Goal: Information Seeking & Learning: Learn about a topic

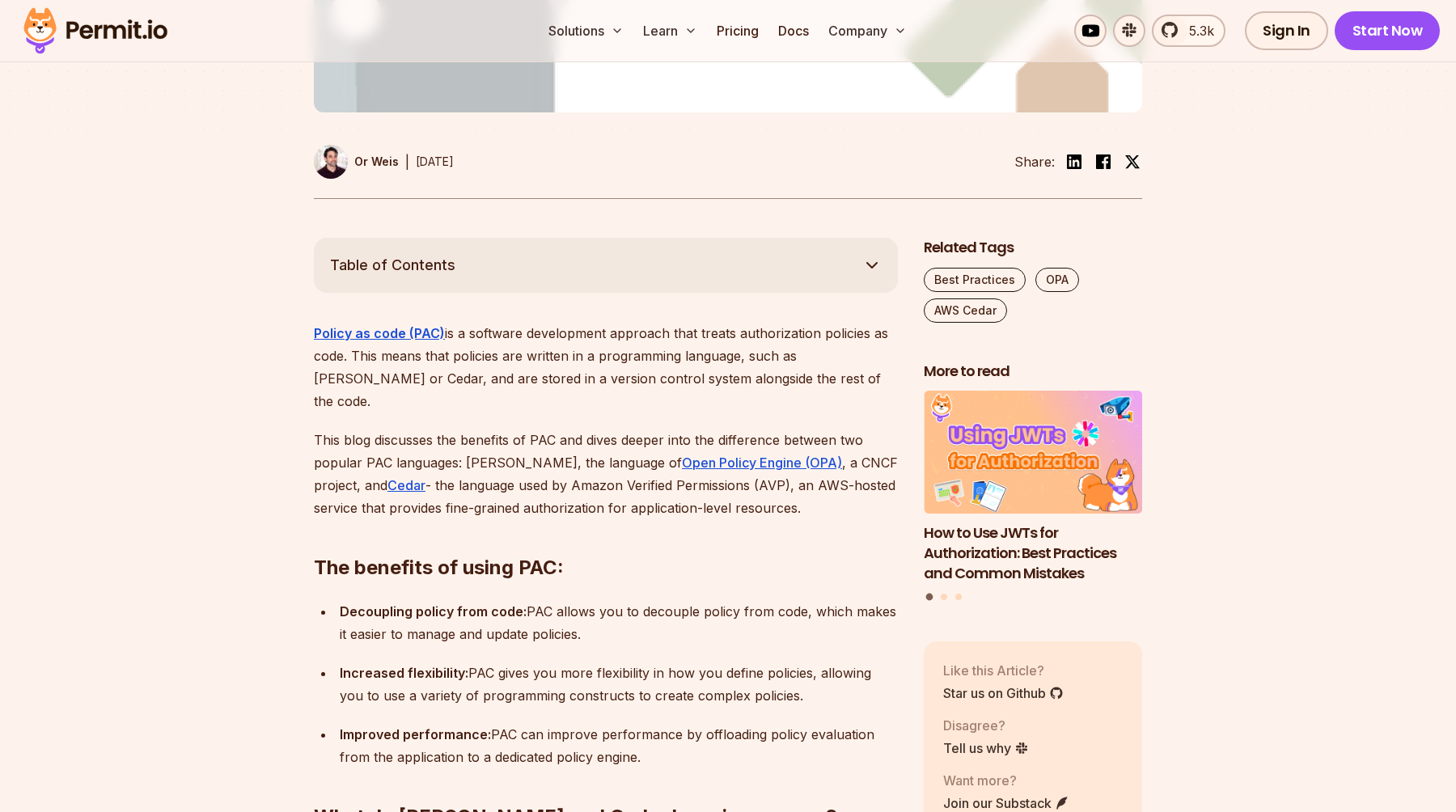
scroll to position [719, 0]
click at [514, 321] on p "Policy as code (PAC) is a software development approach that treats authorizati…" at bounding box center [605, 366] width 584 height 91
click at [606, 321] on p "Policy as code (PAC) is a software development approach that treats authorizati…" at bounding box center [605, 366] width 584 height 91
click at [648, 321] on p "Policy as code (PAC) is a software development approach that treats authorizati…" at bounding box center [605, 366] width 584 height 91
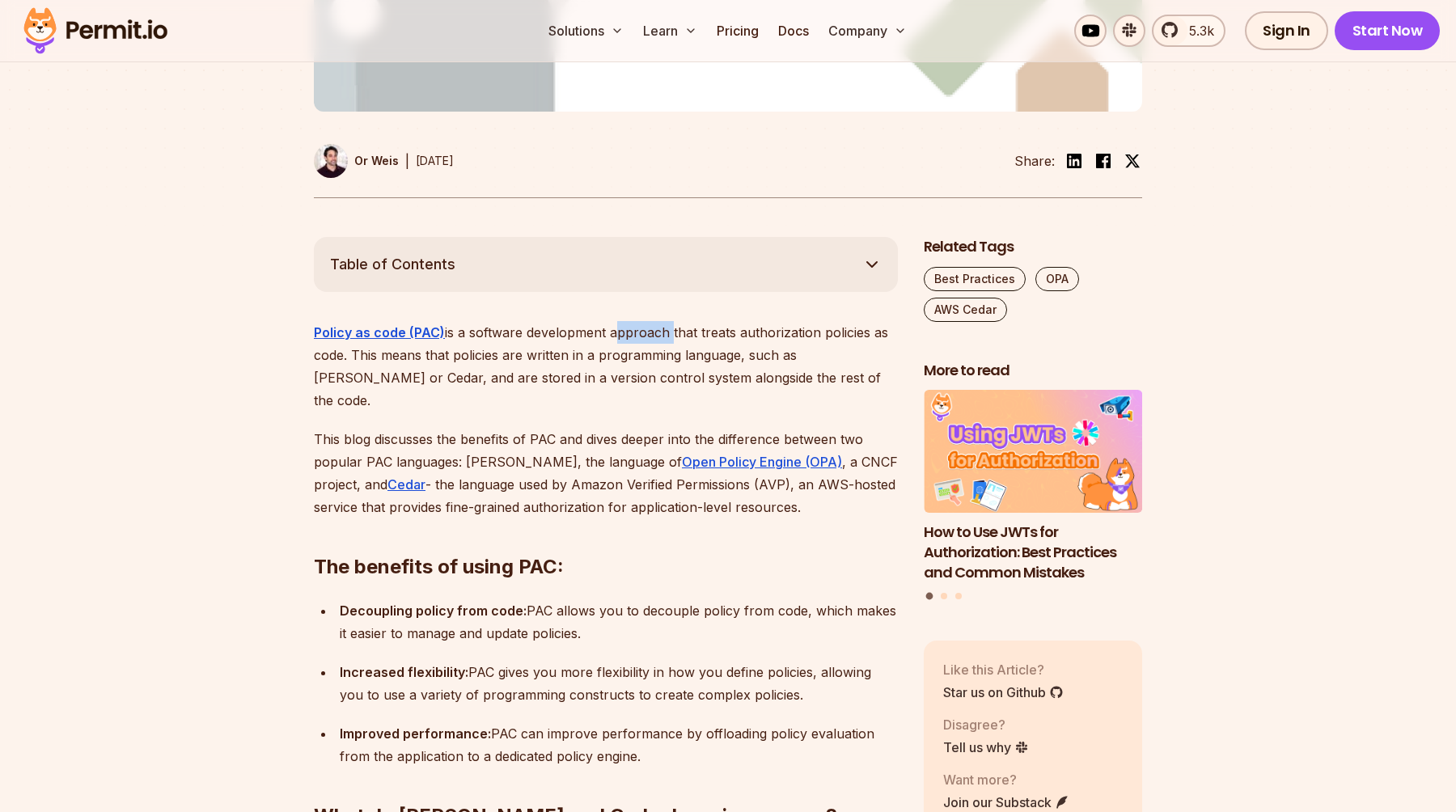
click at [648, 321] on p "Policy as code (PAC) is a software development approach that treats authorizati…" at bounding box center [605, 366] width 584 height 91
click at [702, 321] on p "Policy as code (PAC) is a software development approach that treats authorizati…" at bounding box center [605, 366] width 584 height 91
click at [373, 324] on p "Policy as code (PAC) is a software development approach that treats authorizati…" at bounding box center [605, 366] width 584 height 91
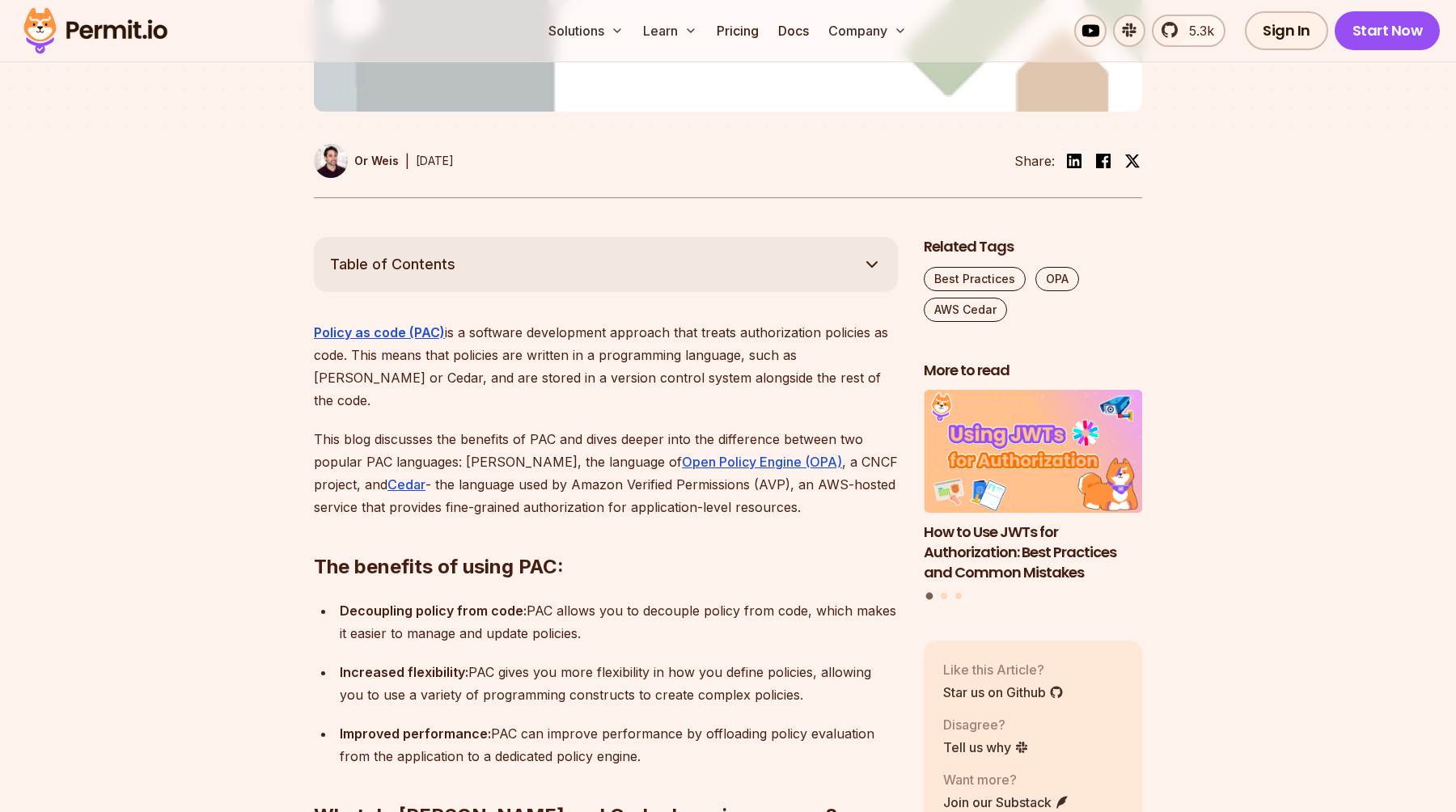
click at [480, 324] on p "Policy as code (PAC) is a software development approach that treats authorizati…" at bounding box center [605, 366] width 584 height 91
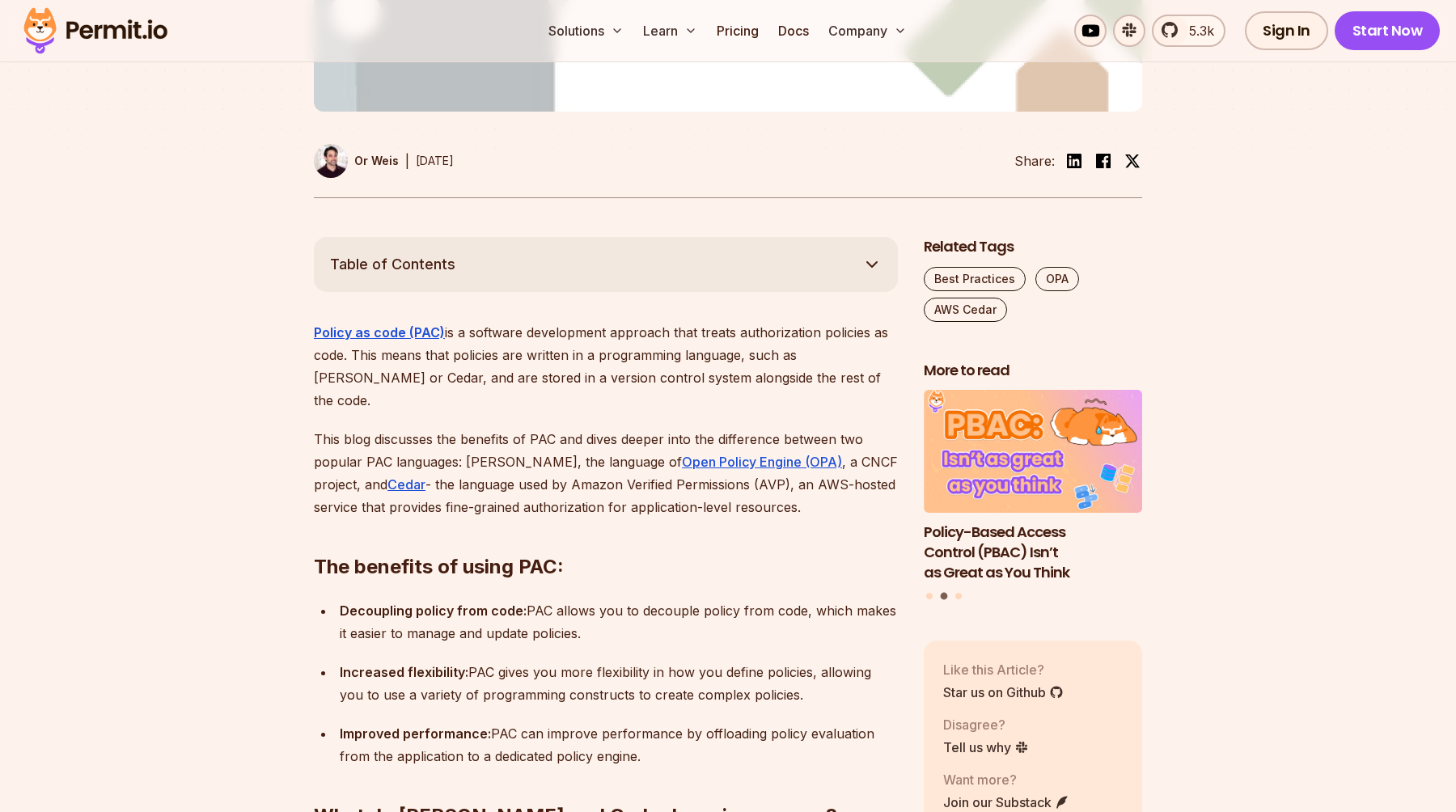
click at [543, 321] on p "Policy as code (PAC) is a software development approach that treats authorizati…" at bounding box center [605, 366] width 584 height 91
click at [636, 321] on p "Policy as code (PAC) is a software development approach that treats authorizati…" at bounding box center [605, 366] width 584 height 91
click at [315, 342] on p "Policy as code (PAC) is a software development approach that treats authorizati…" at bounding box center [605, 366] width 584 height 91
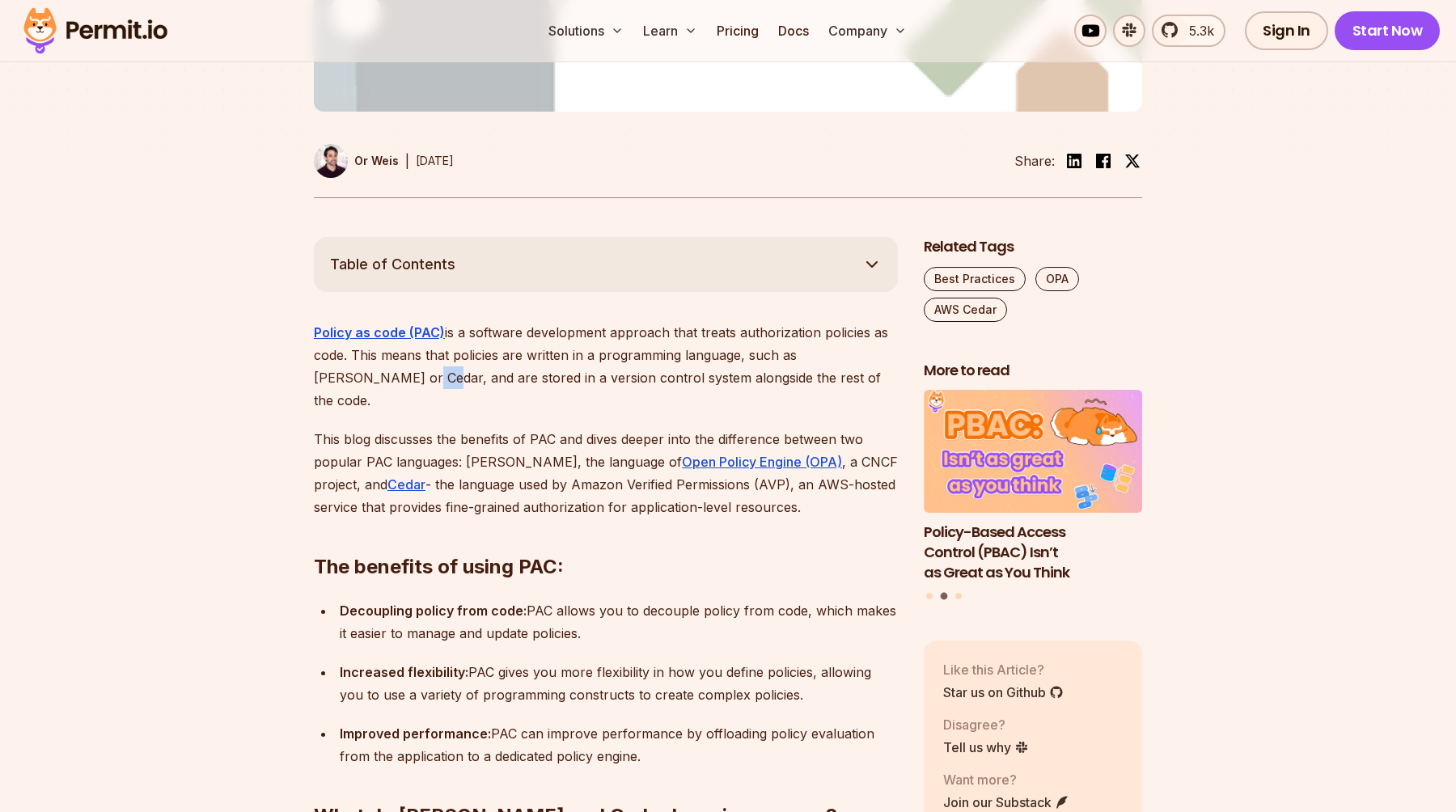
click at [315, 342] on p "Policy as code (PAC) is a software development approach that treats authorizati…" at bounding box center [605, 366] width 584 height 91
click at [415, 342] on p "Policy as code (PAC) is a software development approach that treats authorizati…" at bounding box center [605, 366] width 584 height 91
click at [448, 342] on p "Policy as code (PAC) is a software development approach that treats authorizati…" at bounding box center [605, 366] width 584 height 91
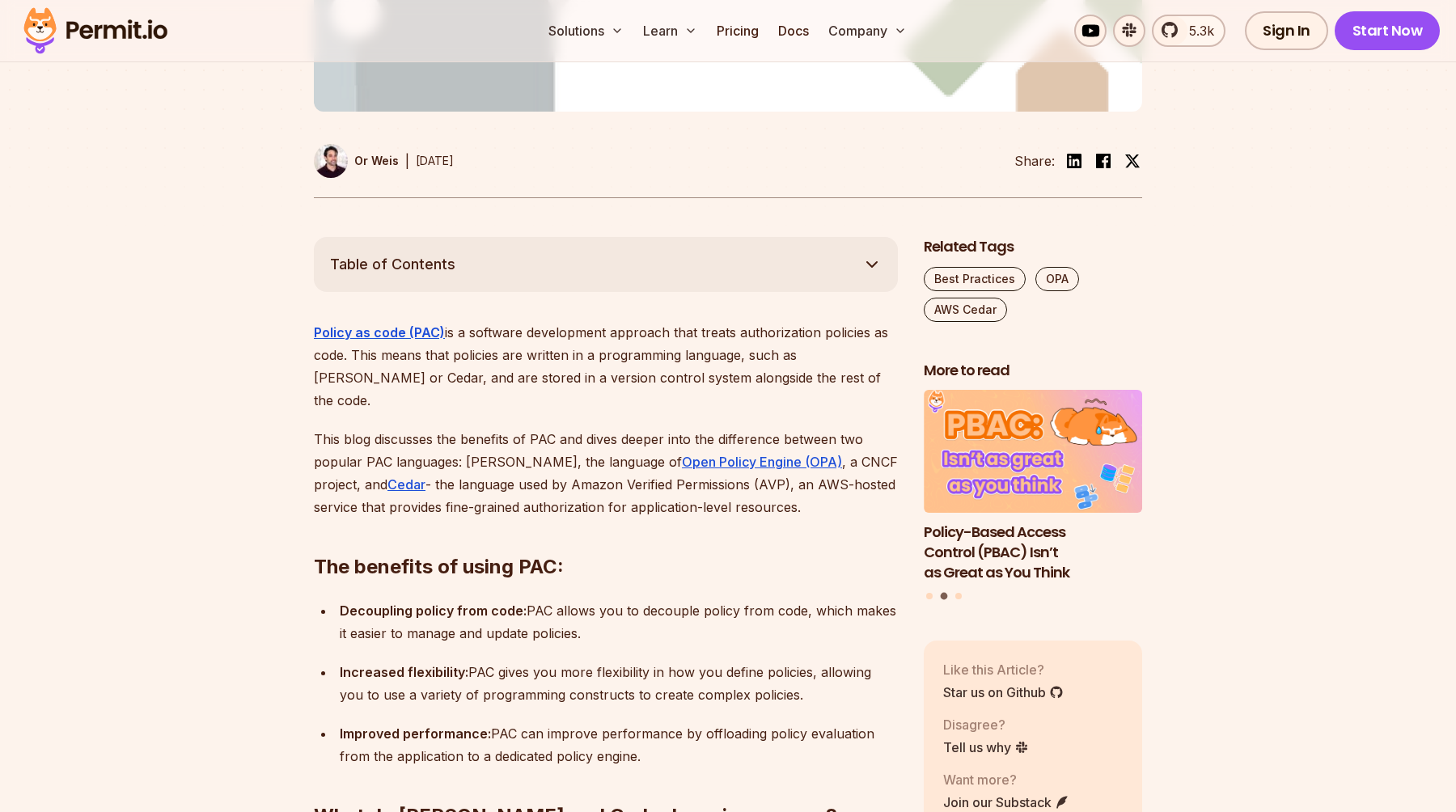
click at [510, 342] on p "Policy as code (PAC) is a software development approach that treats authorizati…" at bounding box center [605, 366] width 584 height 91
click at [557, 339] on p "Policy as code (PAC) is a software development approach that treats authorizati…" at bounding box center [605, 366] width 584 height 91
click at [627, 339] on p "Policy as code (PAC) is a software development approach that treats authorizati…" at bounding box center [605, 366] width 584 height 91
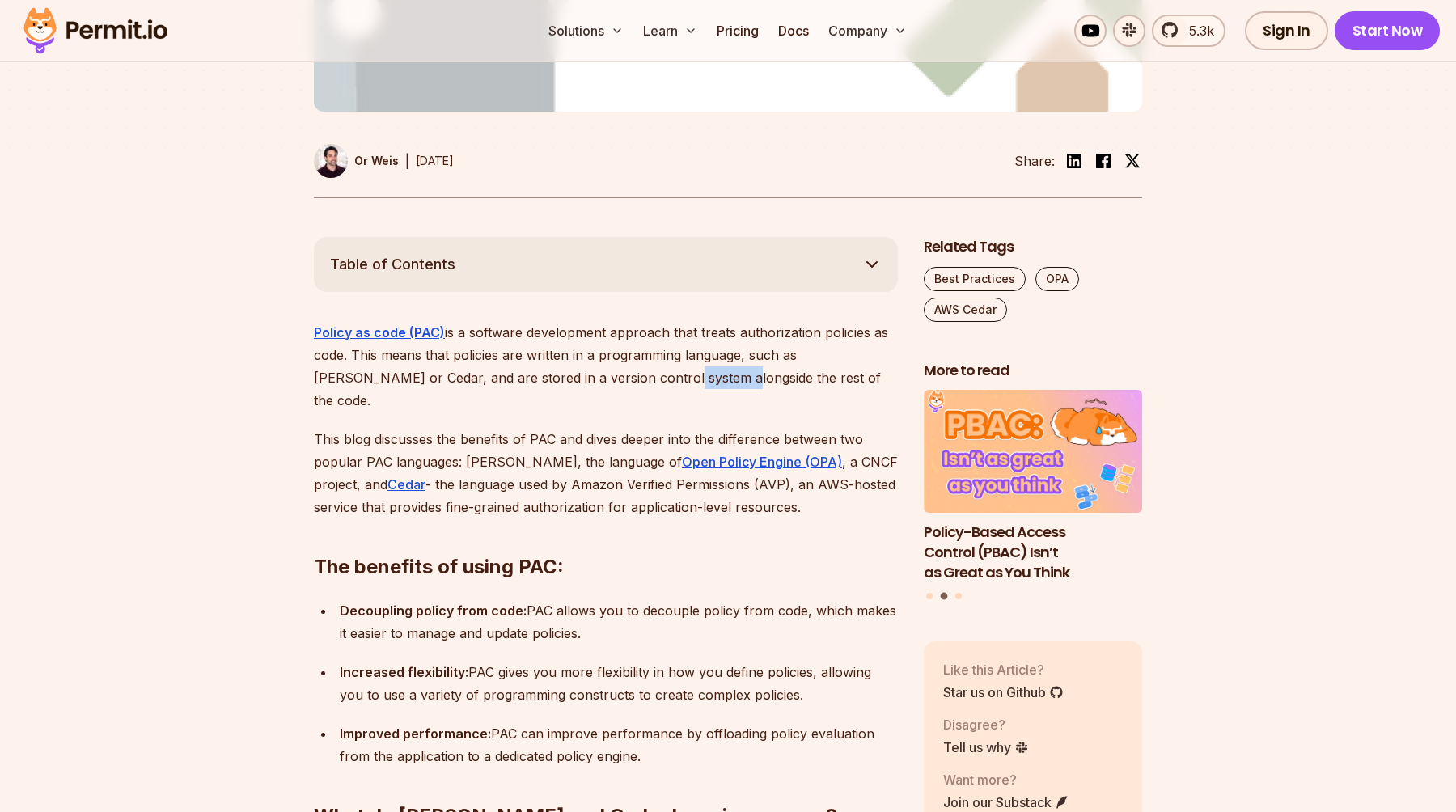
click at [627, 339] on p "Policy as code (PAC) is a software development approach that treats authorizati…" at bounding box center [605, 366] width 584 height 91
click at [425, 427] on p "This blog discusses the benefits of PAC and dives deeper into the difference be…" at bounding box center [605, 473] width 584 height 91
click at [492, 427] on p "This blog discusses the benefits of PAC and dives deeper into the difference be…" at bounding box center [605, 473] width 584 height 91
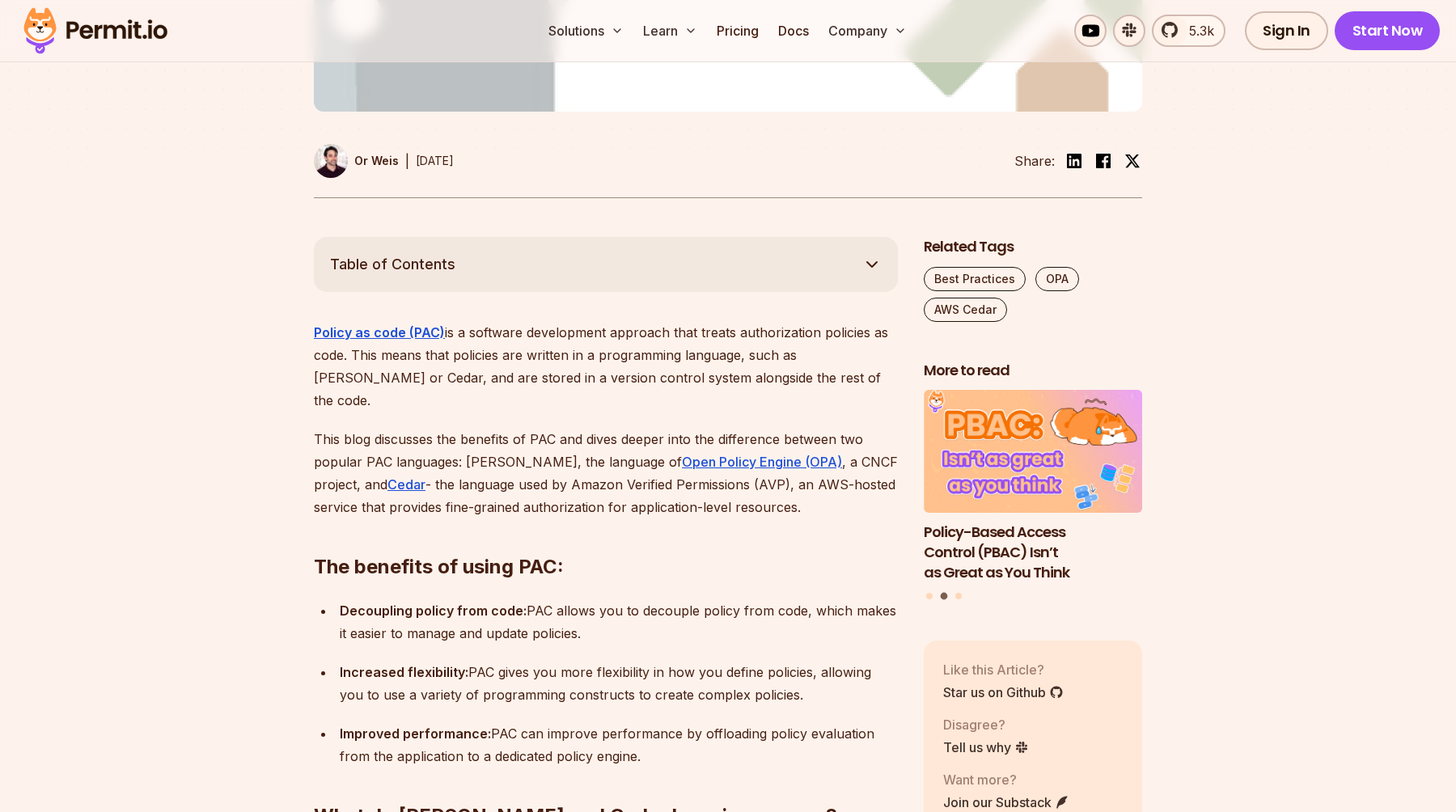
click at [623, 427] on p "This blog discusses the benefits of PAC and dives deeper into the difference be…" at bounding box center [605, 473] width 584 height 91
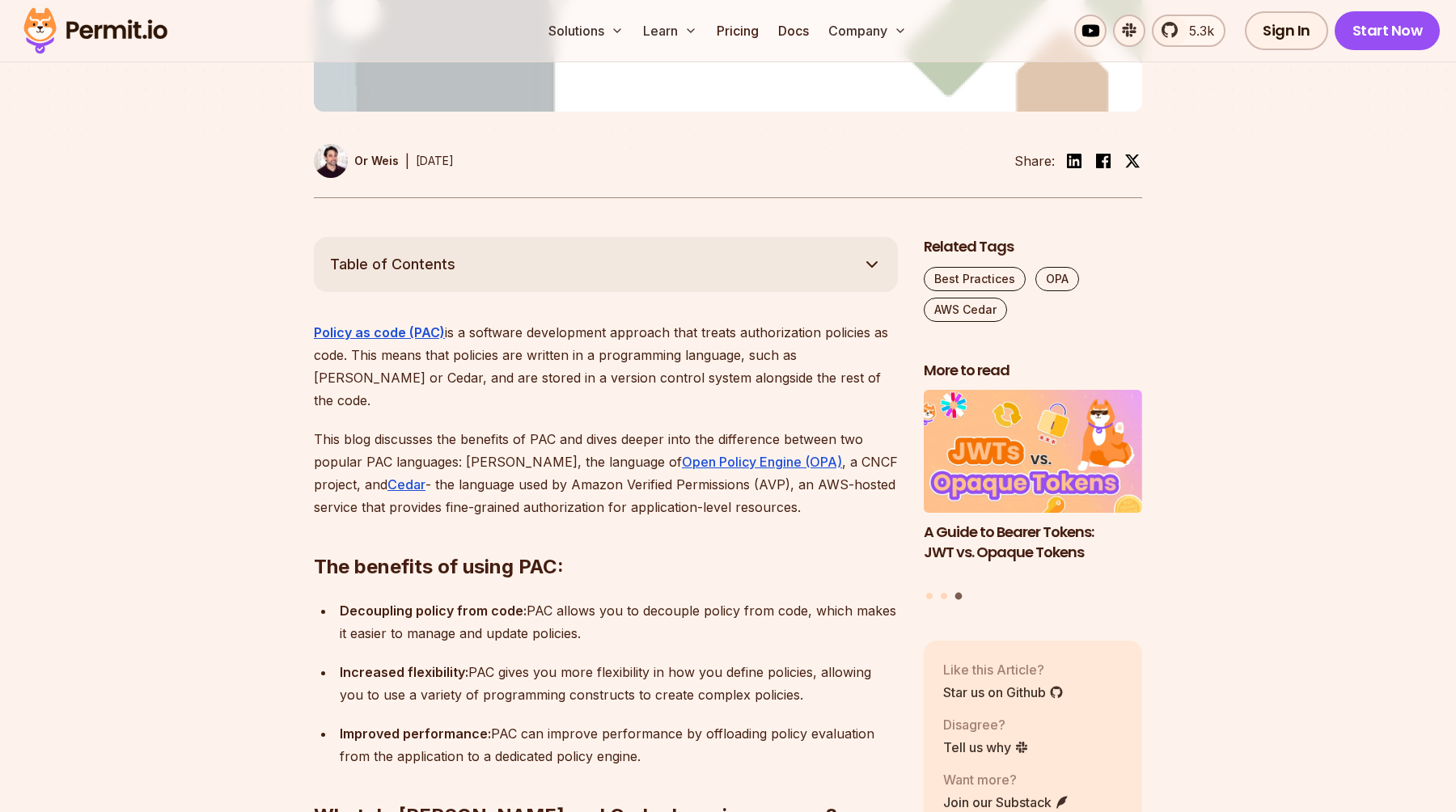
click at [676, 427] on p "This blog discusses the benefits of PAC and dives deeper into the difference be…" at bounding box center [605, 473] width 584 height 91
click at [744, 427] on p "This blog discusses the benefits of PAC and dives deeper into the difference be…" at bounding box center [605, 473] width 584 height 91
click at [382, 427] on p "This blog discusses the benefits of PAC and dives deeper into the difference be…" at bounding box center [605, 473] width 584 height 91
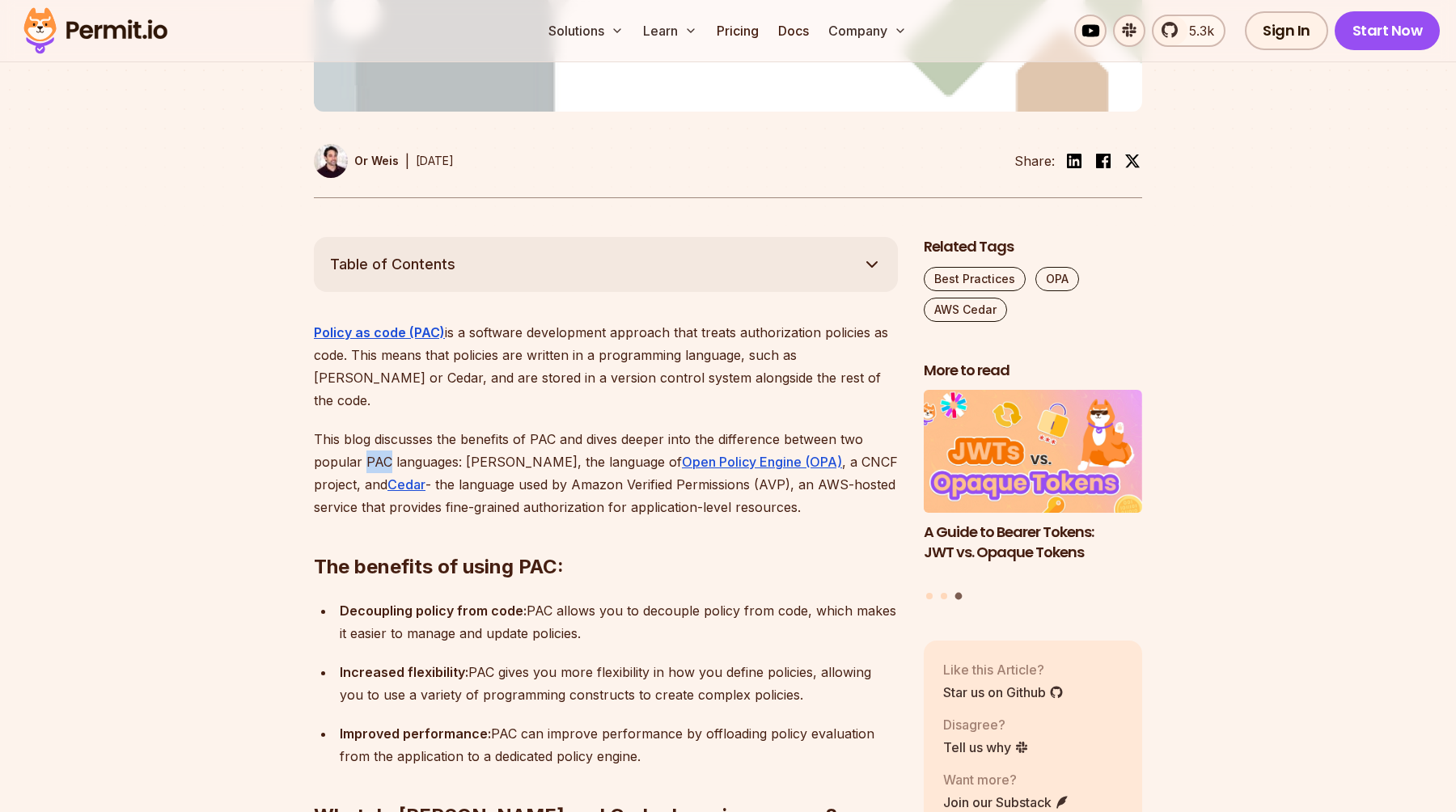
click at [382, 427] on p "This blog discusses the benefits of PAC and dives deeper into the difference be…" at bounding box center [605, 473] width 584 height 91
click at [490, 427] on p "This blog discusses the benefits of PAC and dives deeper into the difference be…" at bounding box center [605, 473] width 584 height 91
click at [505, 427] on p "This blog discusses the benefits of PAC and dives deeper into the difference be…" at bounding box center [605, 473] width 584 height 91
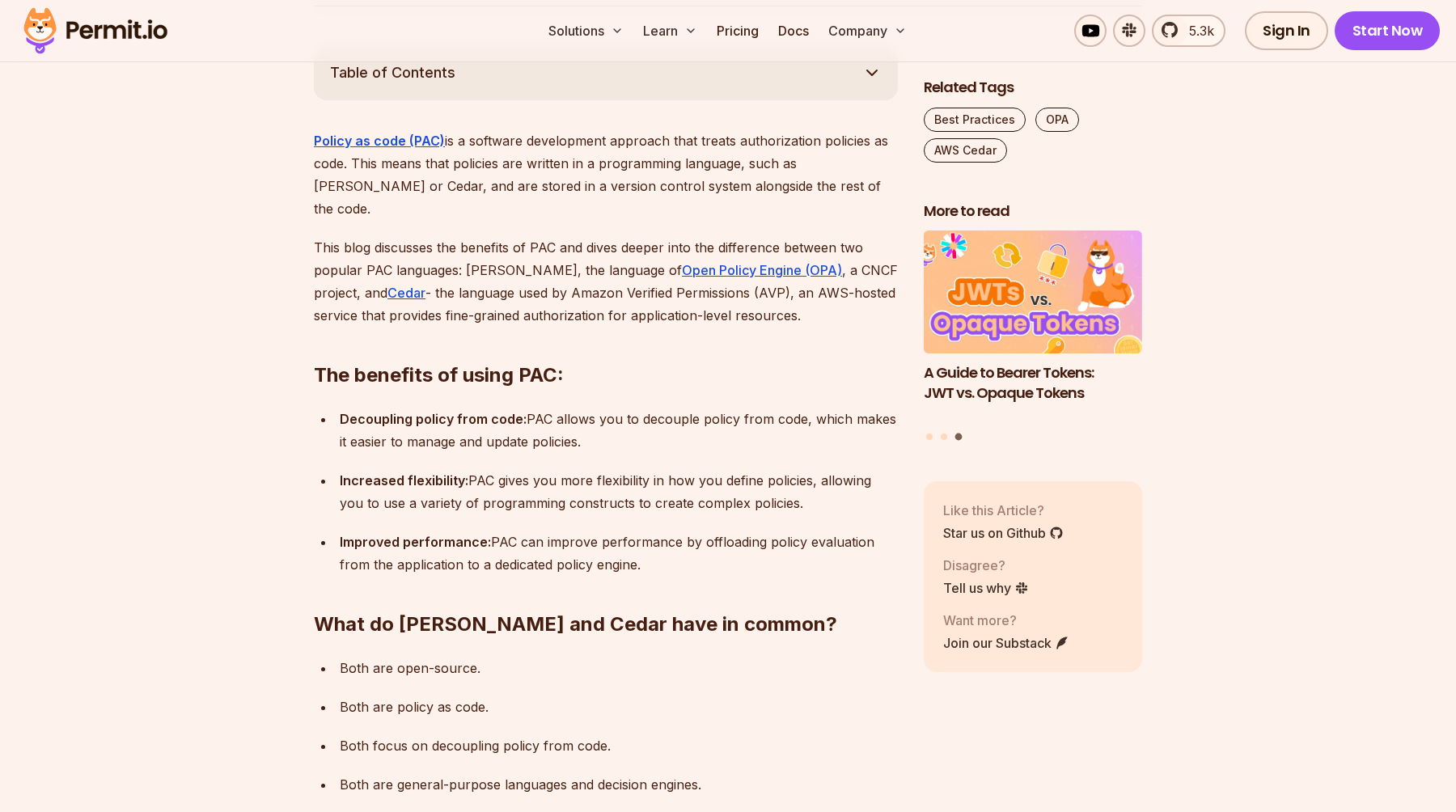
scroll to position [914, 0]
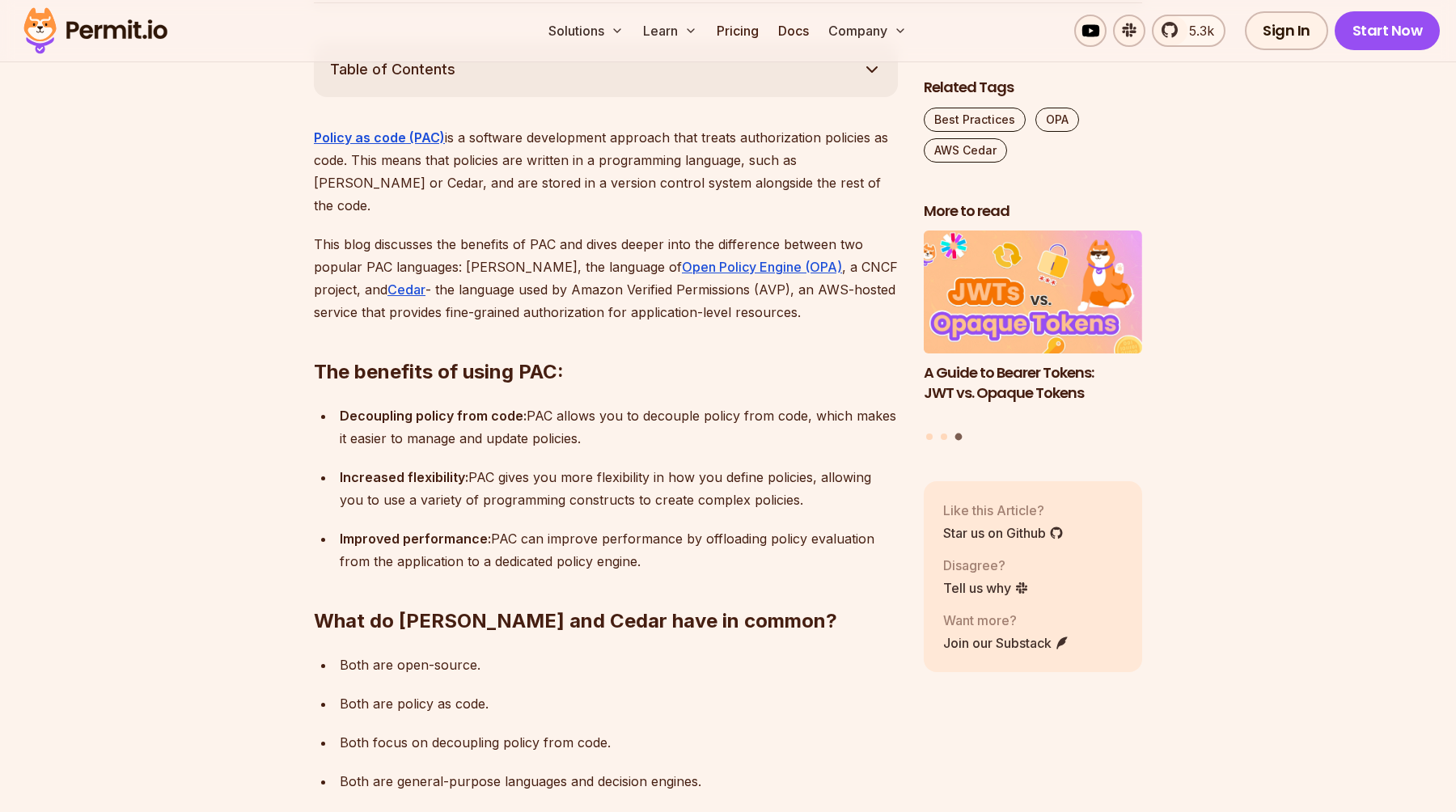
click at [497, 407] on strong "Decoupling policy from code:" at bounding box center [433, 415] width 187 height 17
click at [579, 405] on p "Decoupling policy from code: PAC allows you to decouple policy from code, which…" at bounding box center [619, 427] width 558 height 45
click at [684, 405] on p "Decoupling policy from code: PAC allows you to decouple policy from code, which…" at bounding box center [619, 427] width 558 height 45
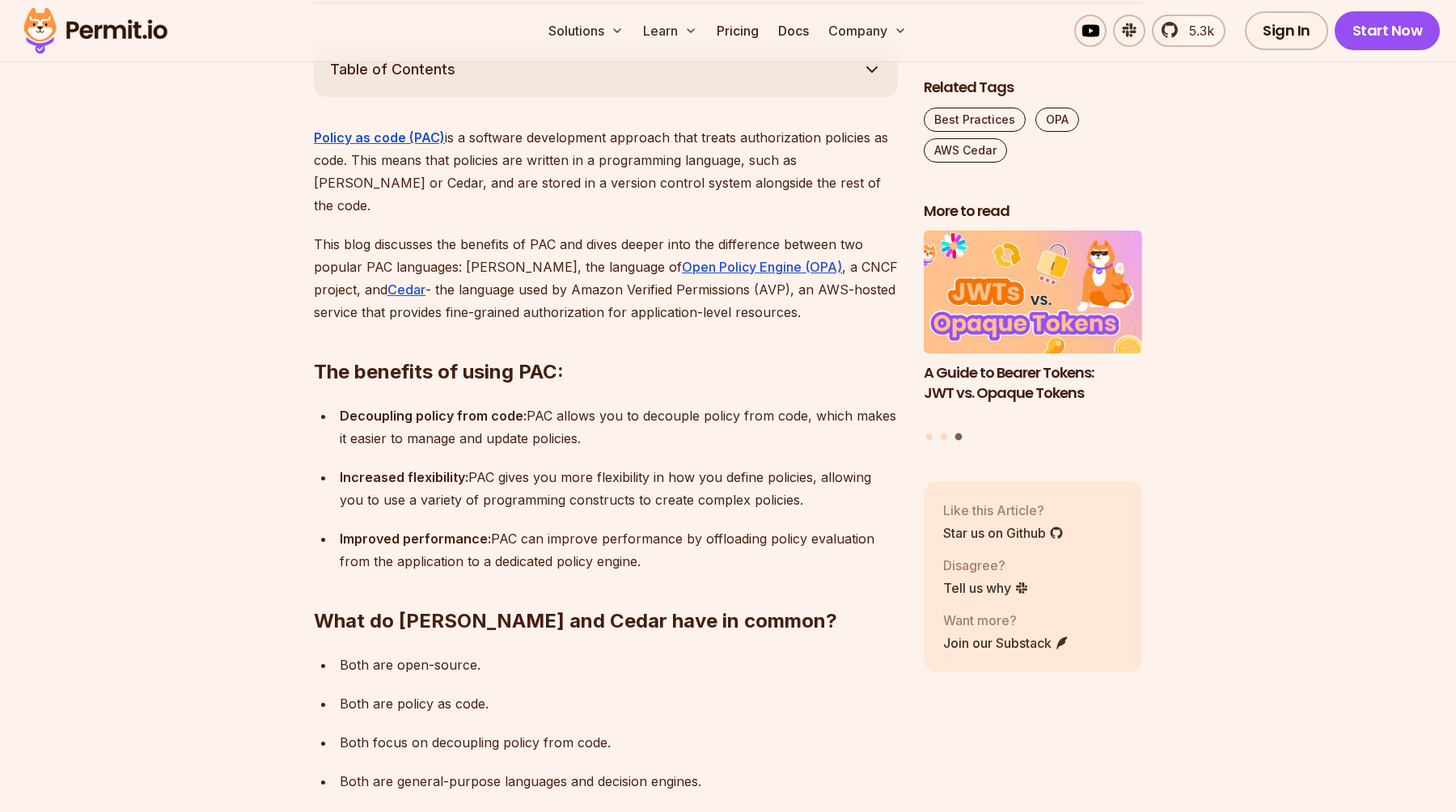
click at [715, 405] on p "Decoupling policy from code: PAC allows you to decouple policy from code, which…" at bounding box center [619, 427] width 558 height 45
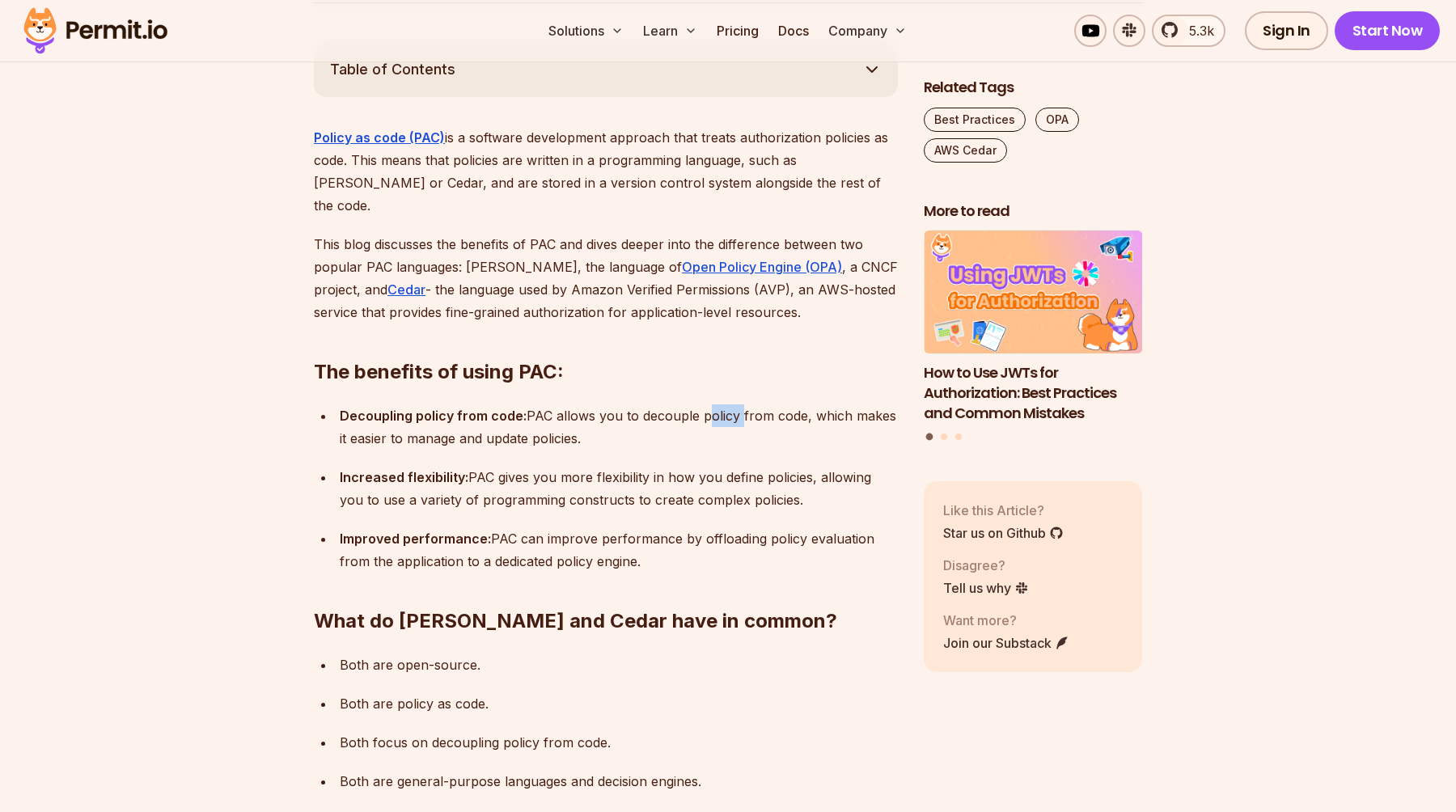
click at [715, 405] on p "Decoupling policy from code: PAC allows you to decouple policy from code, which…" at bounding box center [619, 427] width 558 height 45
click at [631, 405] on ul "Decoupling policy from code: PAC allows you to decouple policy from code, which…" at bounding box center [605, 488] width 584 height 168
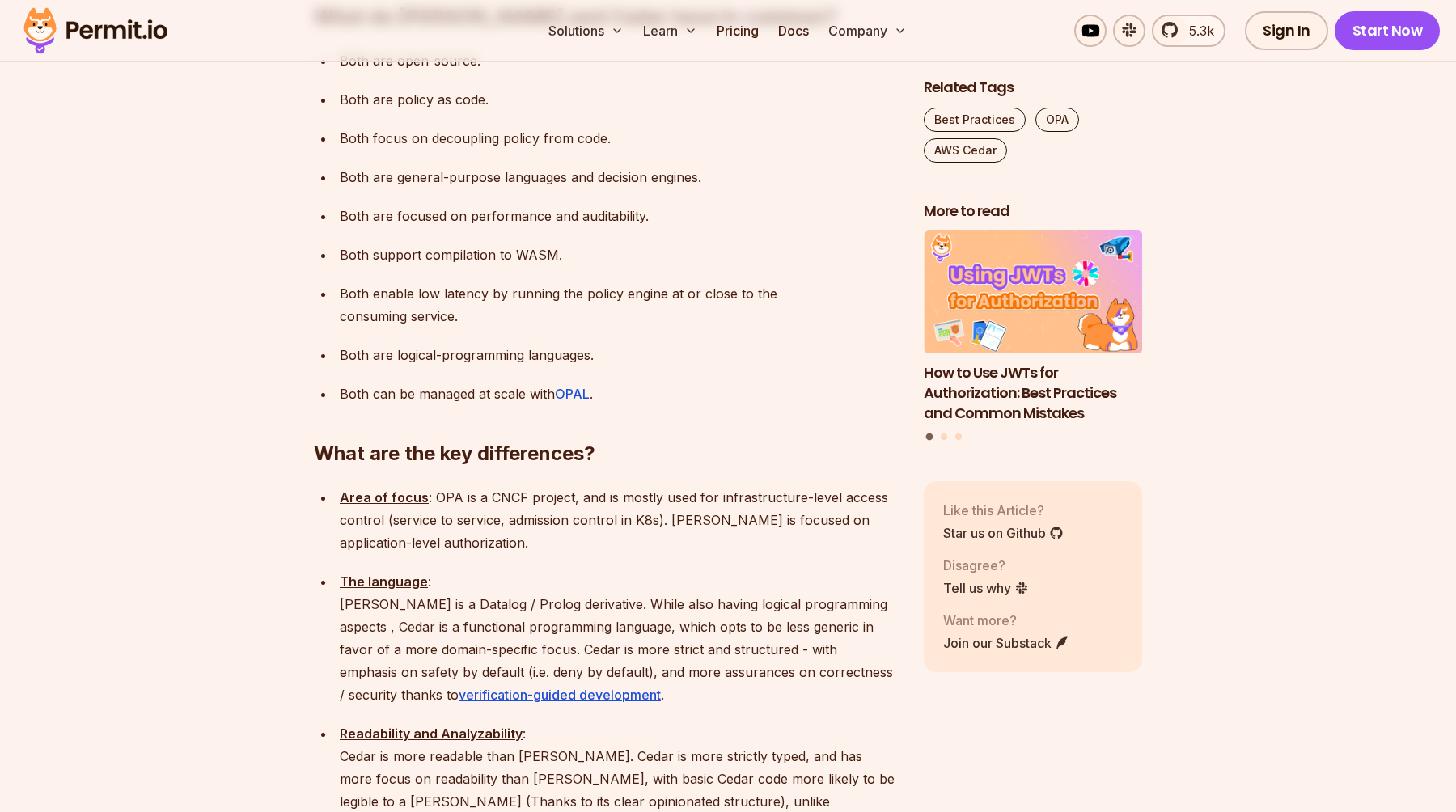
scroll to position [1523, 0]
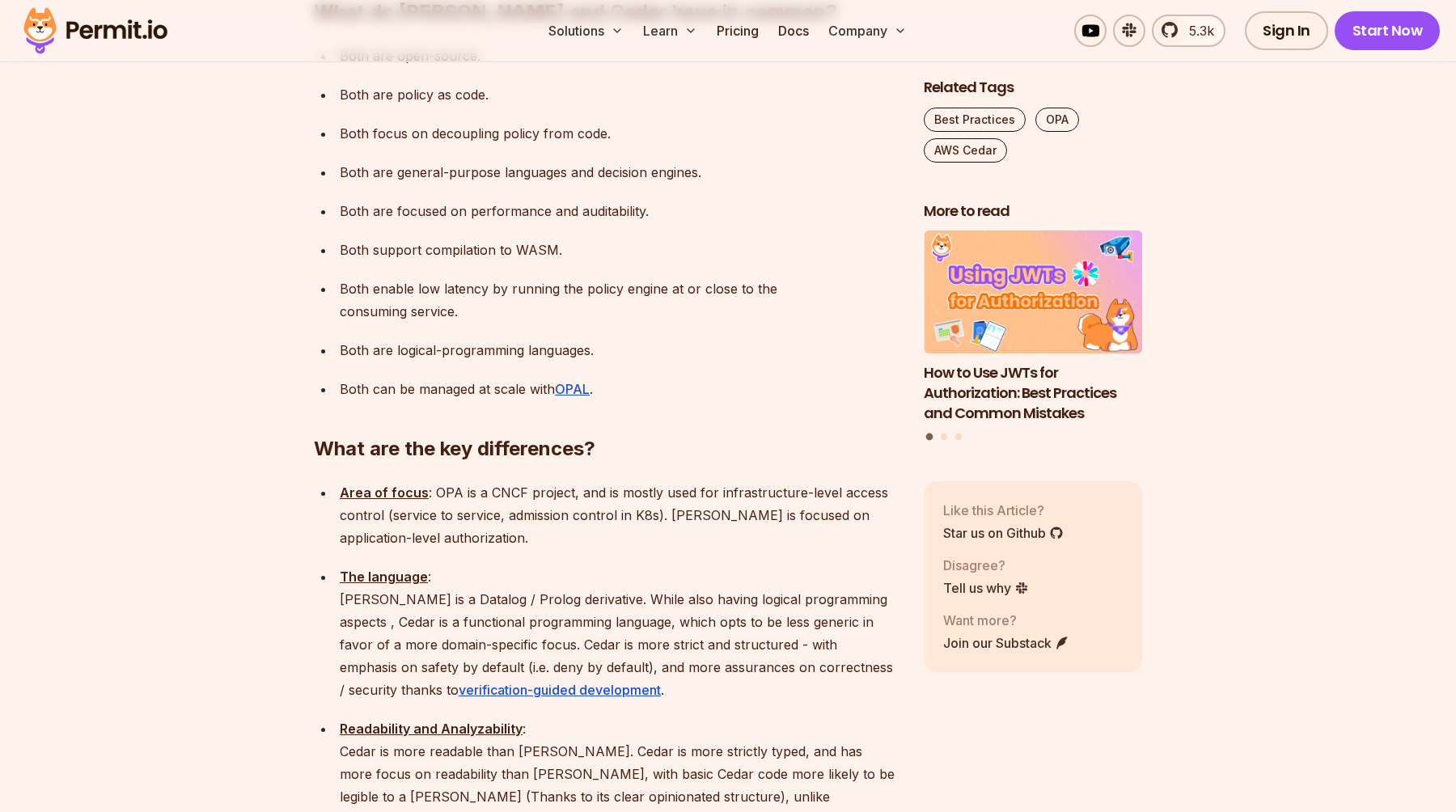
click at [694, 481] on p "Area of focus : OPA is a CNCF project, and is mostly used for infrastructure-le…" at bounding box center [619, 515] width 558 height 68
click at [748, 481] on p "Area of focus : OPA is a CNCF project, and is mostly used for infrastructure-le…" at bounding box center [619, 515] width 558 height 68
click at [694, 481] on p "Area of focus : OPA is a CNCF project, and is mostly used for infrastructure-le…" at bounding box center [619, 515] width 558 height 68
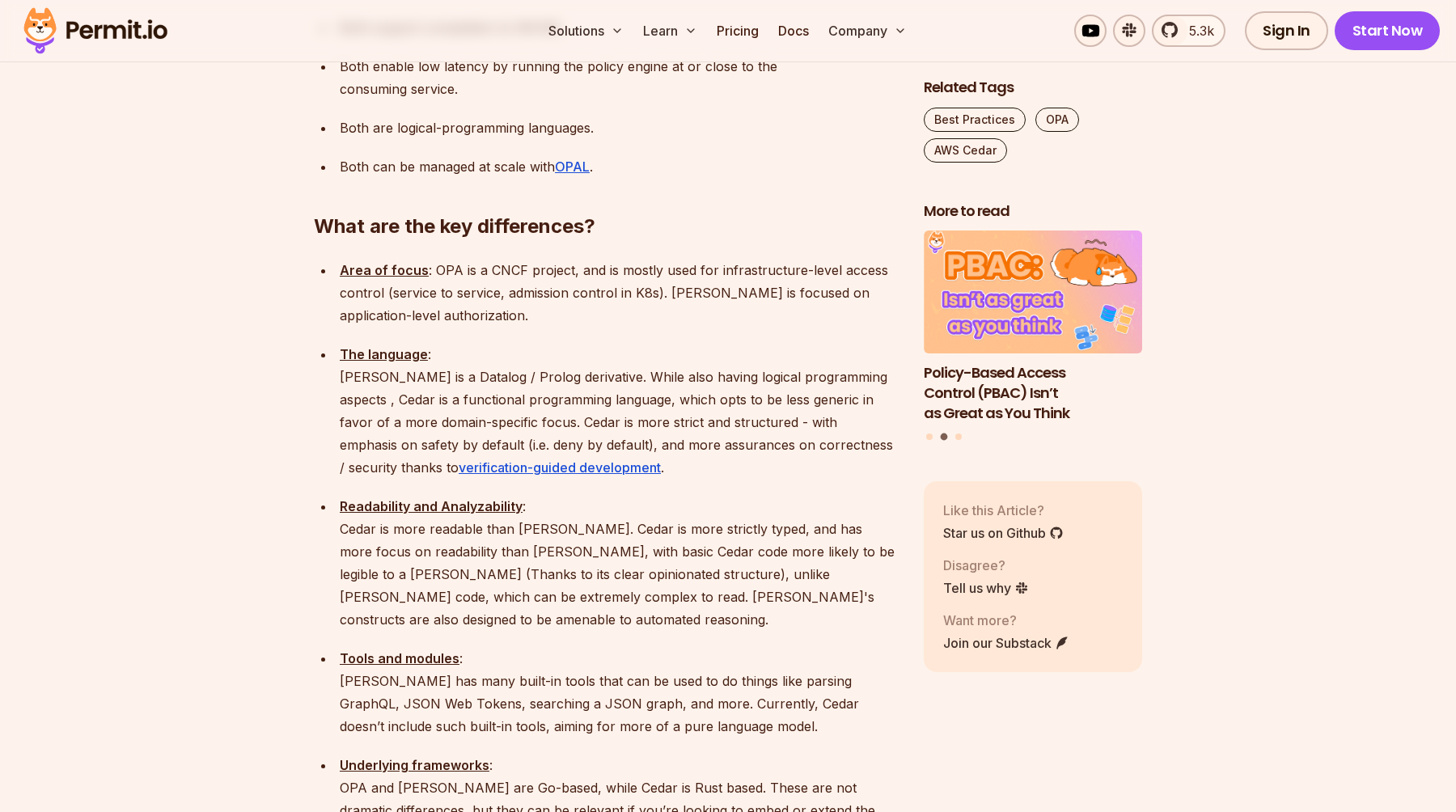
scroll to position [1750, 0]
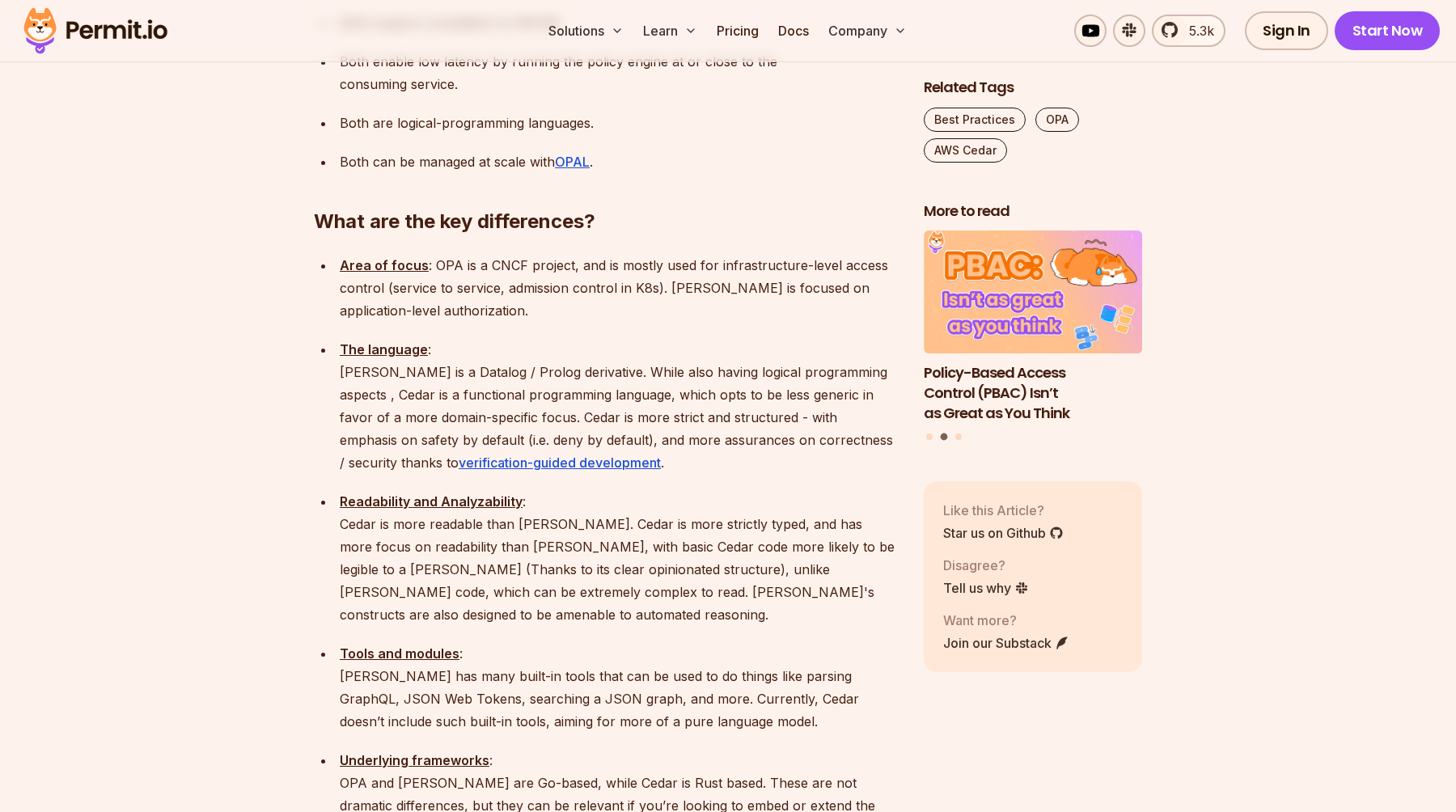
click at [523, 338] on p "The language : [PERSON_NAME] is a Datalog / Prolog derivative. While also havin…" at bounding box center [619, 406] width 558 height 136
click at [706, 365] on p "The language : [PERSON_NAME] is a Datalog / Prolog derivative. While also havin…" at bounding box center [619, 406] width 558 height 136
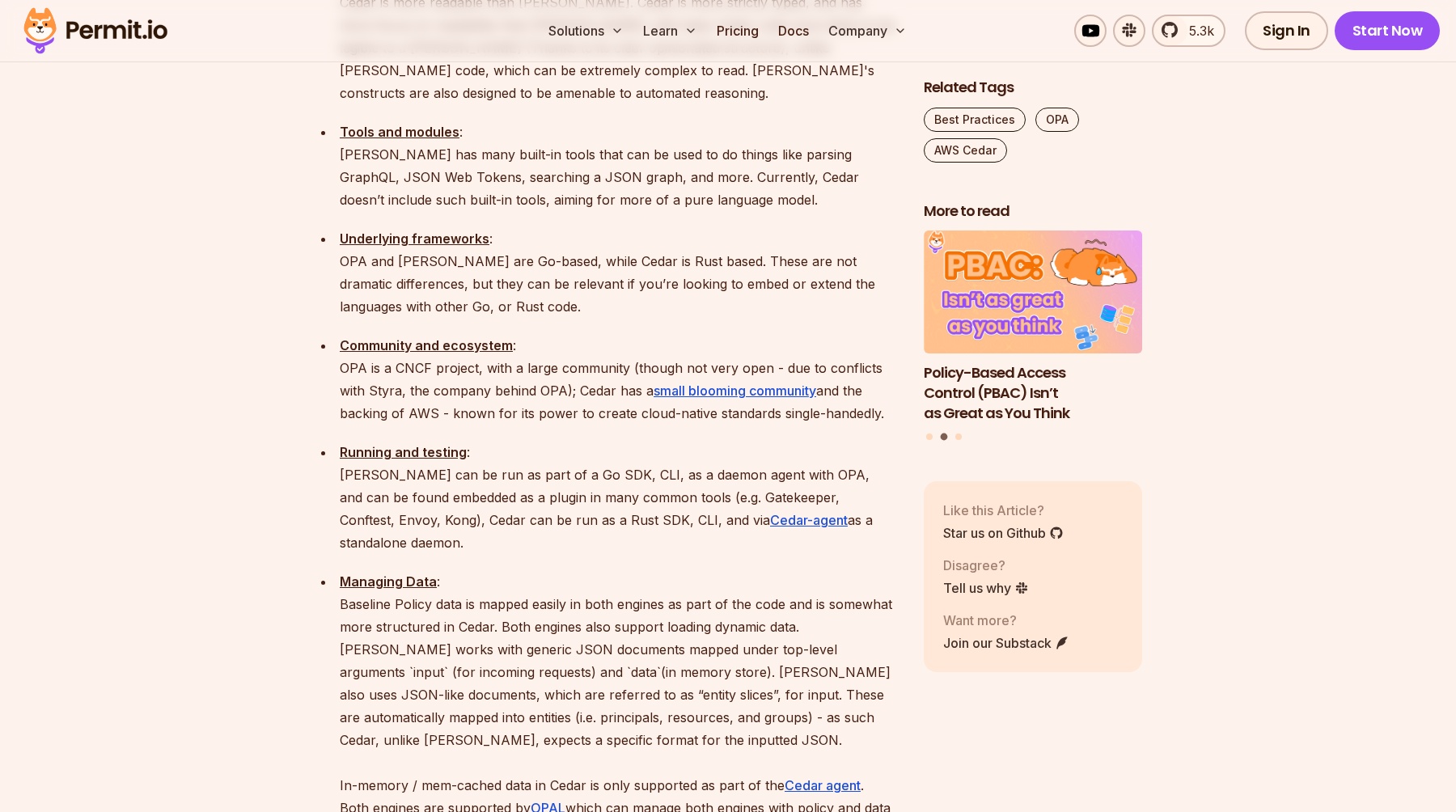
scroll to position [2272, 0]
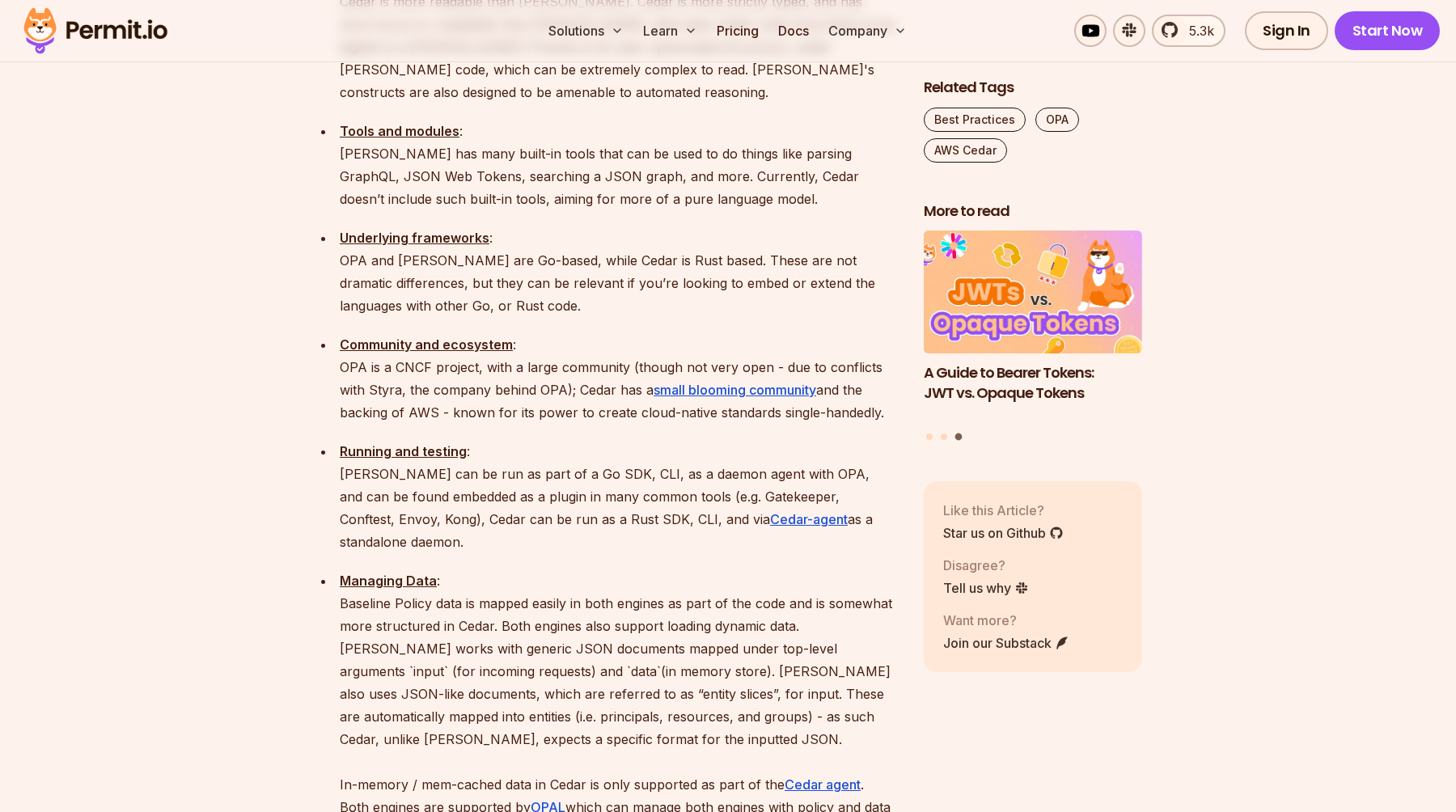
click at [754, 440] on p "Running and testing : [PERSON_NAME] can be run as part of a Go SDK, CLI, as a d…" at bounding box center [619, 496] width 558 height 113
click at [783, 570] on p "Managing Data : Baseline Policy data is mapped easily in both engines as part o…" at bounding box center [619, 705] width 558 height 271
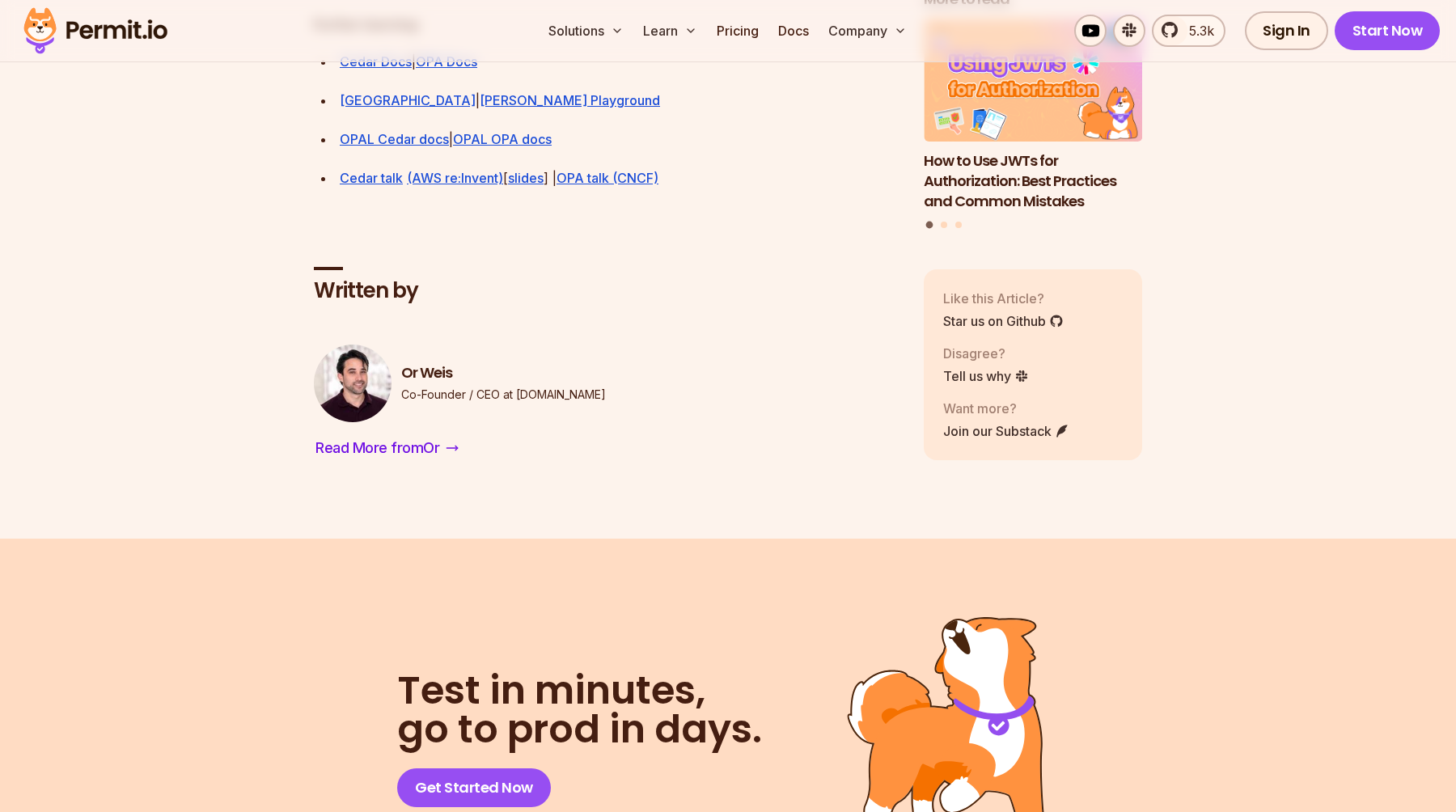
scroll to position [4927, 0]
